Goal: Information Seeking & Learning: Learn about a topic

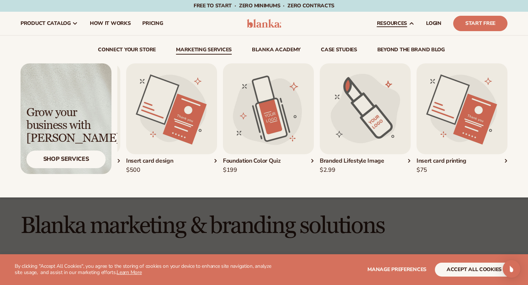
click at [368, 107] on img "4 / 5" at bounding box center [365, 108] width 91 height 91
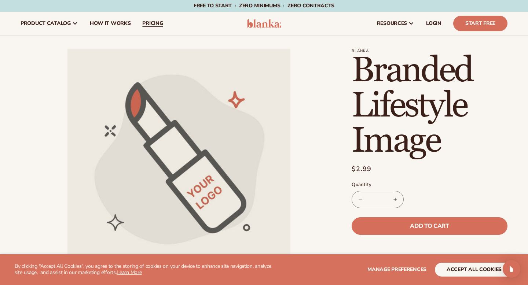
click at [156, 23] on span "pricing" at bounding box center [152, 24] width 21 height 6
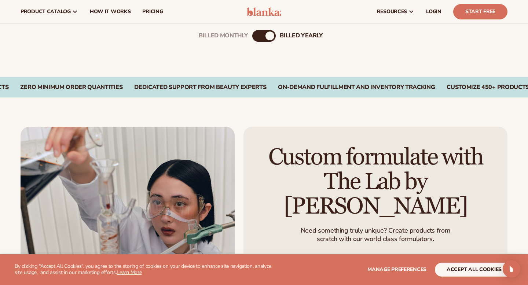
scroll to position [207, 0]
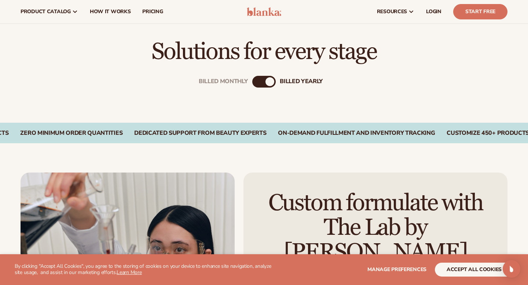
click at [256, 83] on div "Billed Monthly" at bounding box center [256, 81] width 9 height 9
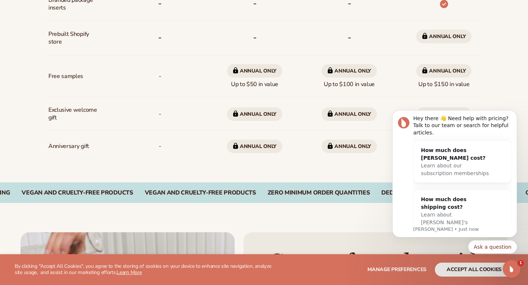
scroll to position [580, 0]
click at [338, 202] on div "CUSTOMIZE 450+ PRODUCTS SUSTAINABLE PACKAGING VEGAN AND CRUELTY-FREE PRODUCTS V…" at bounding box center [264, 192] width 528 height 21
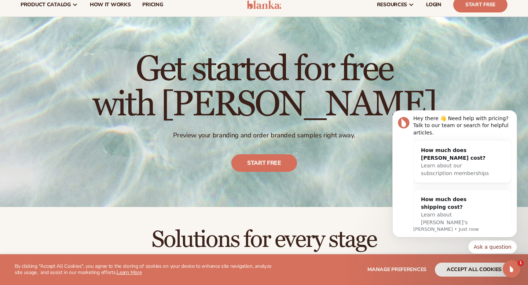
scroll to position [0, 0]
